Goal: Information Seeking & Learning: Learn about a topic

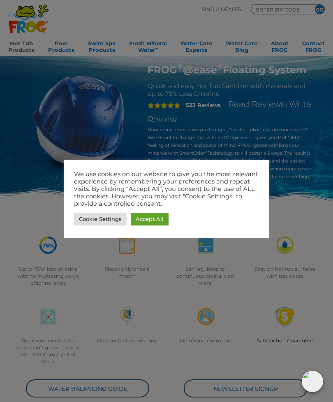
click at [106, 220] on link "Cookie Settings" at bounding box center [100, 219] width 53 height 13
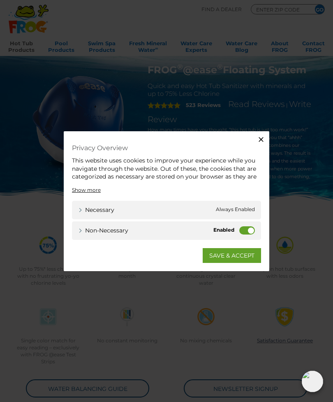
click at [253, 231] on label "Non-necessary" at bounding box center [248, 230] width 16 height 8
click at [0, 0] on input "Non-necessary" at bounding box center [0, 0] width 0 height 0
click at [240, 255] on link "SAVE & ACCEPT" at bounding box center [232, 255] width 58 height 15
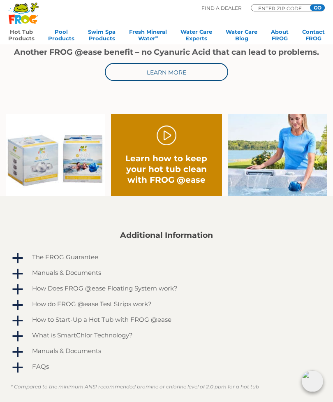
scroll to position [366, 0]
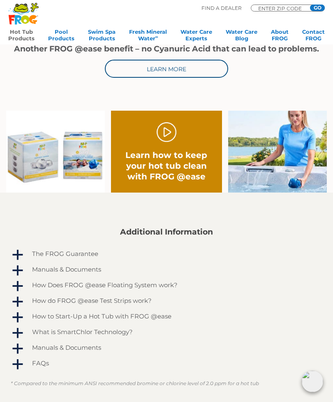
click at [174, 156] on h2 "Learn how to keep your hot tub clean with FROG @ease" at bounding box center [166, 166] width 89 height 32
click at [181, 148] on div ". Learn how to keep your hot tub clean with FROG @ease" at bounding box center [166, 152] width 89 height 60
click at [168, 133] on link "." at bounding box center [167, 132] width 20 height 20
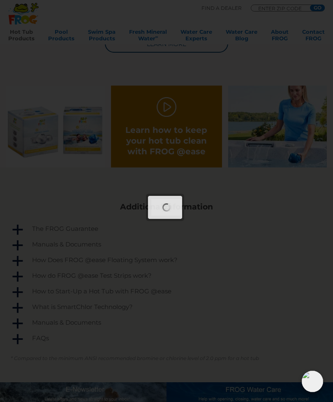
scroll to position [393, 0]
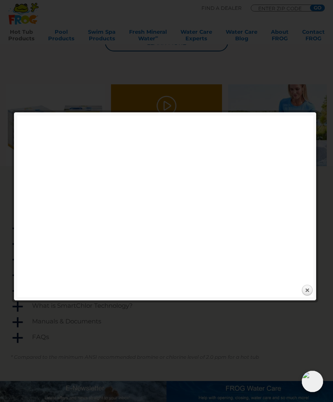
click at [305, 296] on link "Close" at bounding box center [307, 290] width 12 height 12
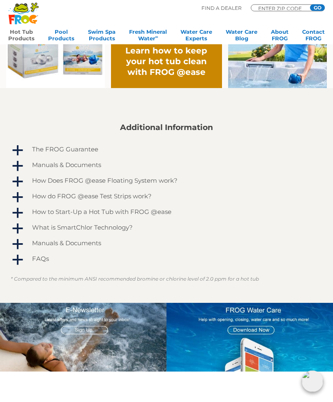
scroll to position [472, 0]
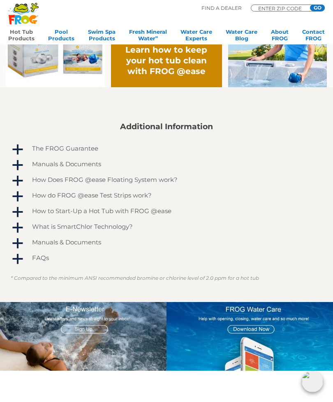
click at [17, 210] on span "a" at bounding box center [18, 212] width 12 height 12
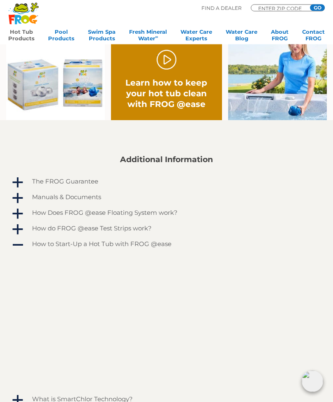
scroll to position [437, 0]
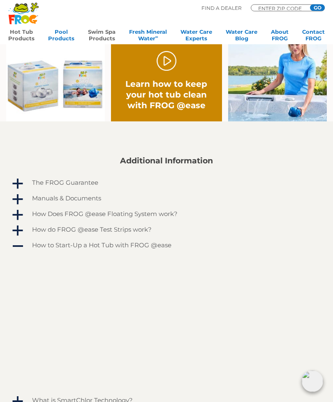
click at [99, 29] on link "Swim Spa Products" at bounding box center [102, 36] width 28 height 16
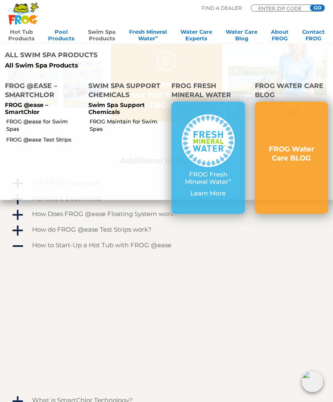
click at [107, 102] on p "Swim Spa Support Chemicals" at bounding box center [126, 109] width 74 height 14
click at [98, 118] on link "FROG Maintain for Swim Spas" at bounding box center [127, 125] width 75 height 15
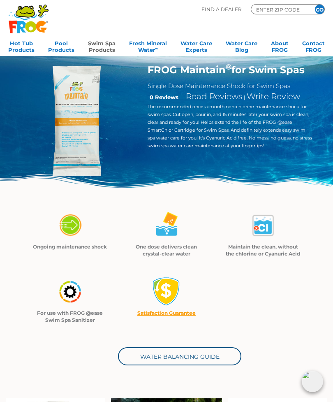
click at [74, 227] on img at bounding box center [70, 225] width 29 height 29
click at [83, 240] on img at bounding box center [70, 225] width 29 height 29
click at [92, 245] on p "Ongoing maintenance shock" at bounding box center [70, 246] width 76 height 7
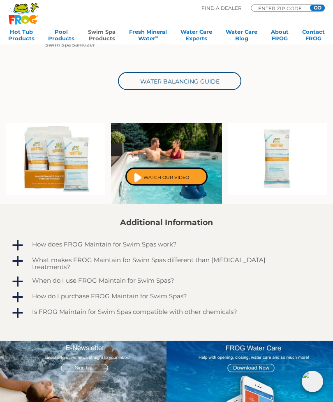
scroll to position [301, 0]
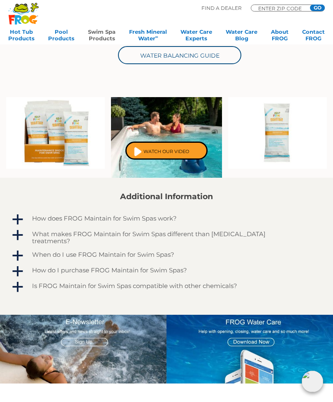
click at [19, 220] on span "a" at bounding box center [18, 220] width 12 height 12
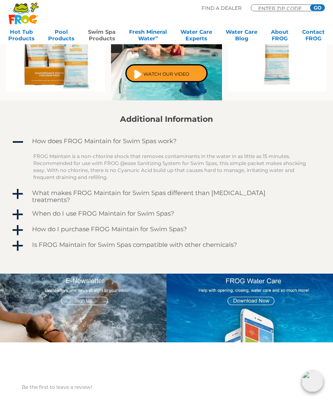
scroll to position [379, 0]
click at [161, 220] on link "a When do I use FROG Maintain for Swim Spas?" at bounding box center [167, 214] width 312 height 13
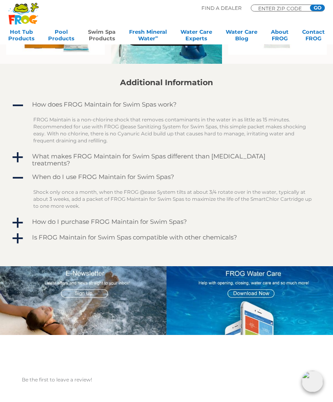
scroll to position [424, 0]
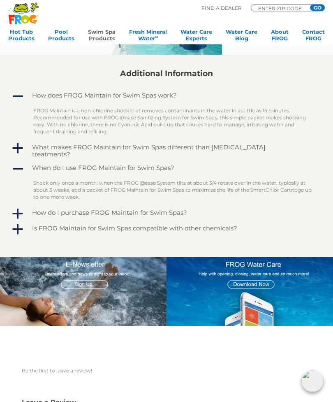
click at [174, 216] on h4 "How do I purchase FROG Maintain for Swim Spas?" at bounding box center [109, 213] width 155 height 7
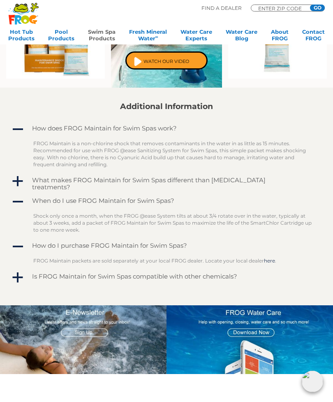
scroll to position [392, 0]
